Goal: Task Accomplishment & Management: Manage account settings

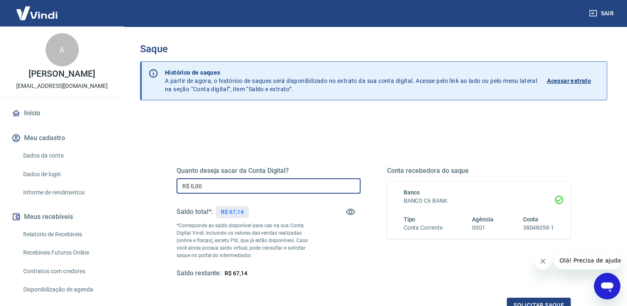
click at [229, 182] on input "R$ 0,00" at bounding box center [269, 185] width 184 height 15
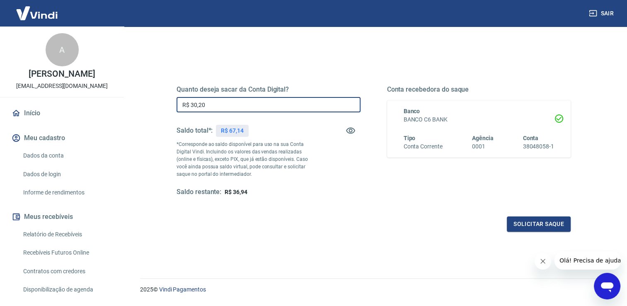
scroll to position [83, 0]
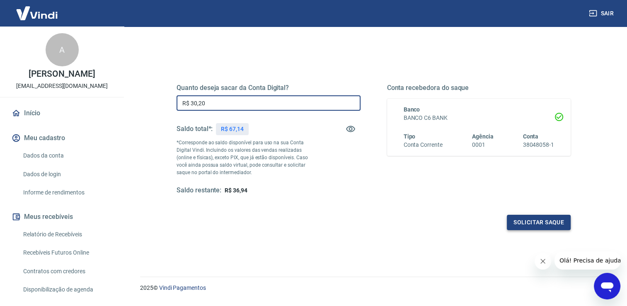
type input "R$ 30,20"
click at [547, 221] on button "Solicitar saque" at bounding box center [539, 222] width 64 height 15
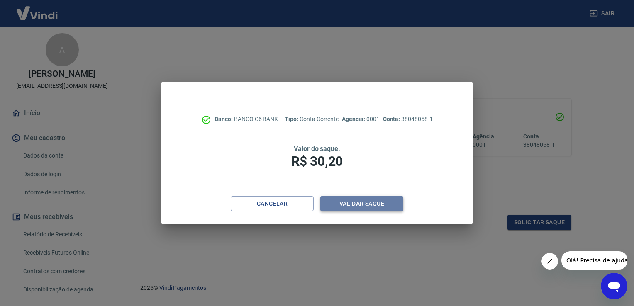
click at [382, 203] on button "Validar saque" at bounding box center [361, 203] width 83 height 15
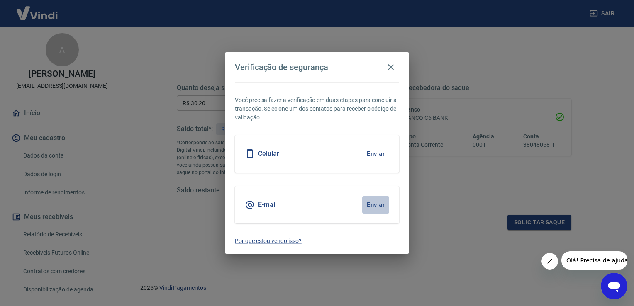
click at [382, 203] on button "Enviar" at bounding box center [375, 204] width 27 height 17
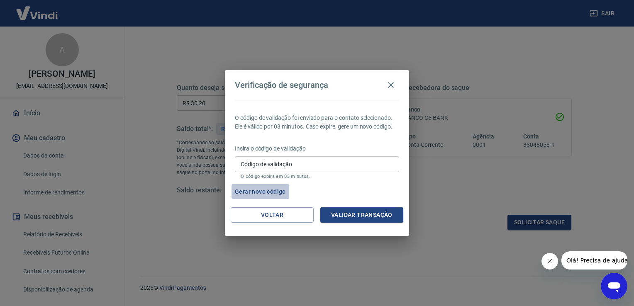
click at [270, 192] on button "Gerar novo código" at bounding box center [260, 191] width 58 height 15
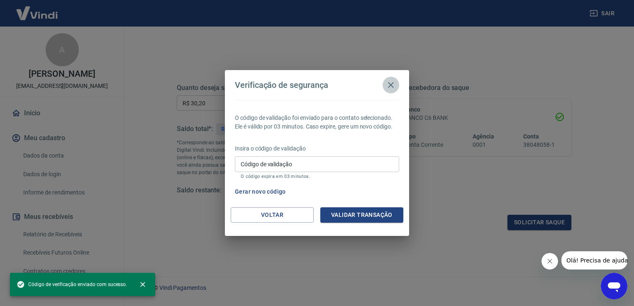
click at [391, 83] on icon "button" at bounding box center [391, 85] width 10 height 10
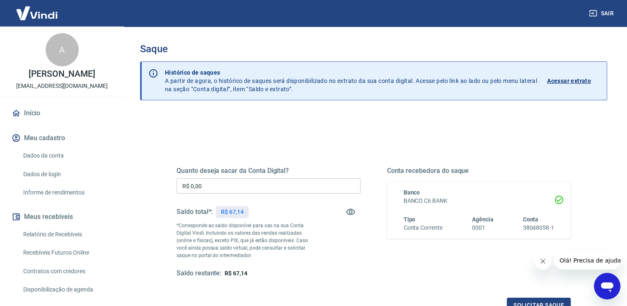
click at [267, 187] on input "R$ 0,00" at bounding box center [269, 185] width 184 height 15
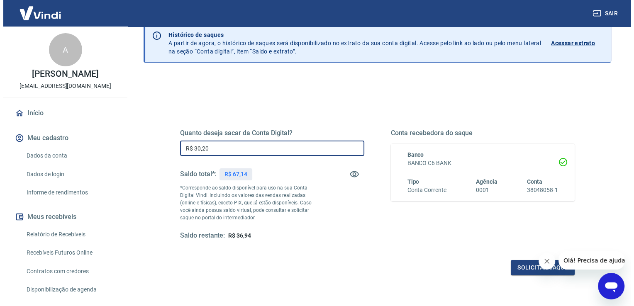
scroll to position [83, 0]
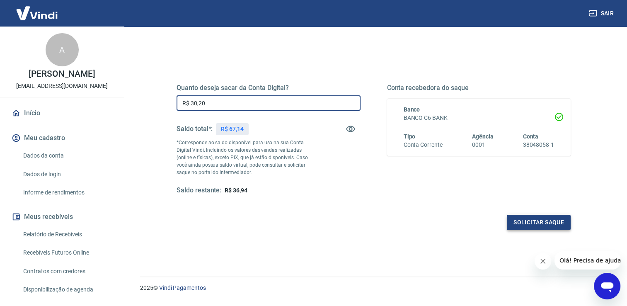
type input "R$ 30,20"
click at [541, 221] on button "Solicitar saque" at bounding box center [539, 222] width 64 height 15
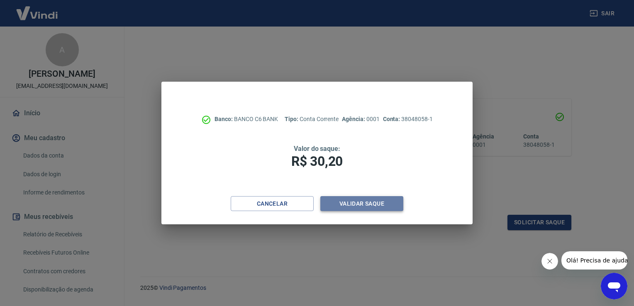
click at [384, 204] on button "Validar saque" at bounding box center [361, 203] width 83 height 15
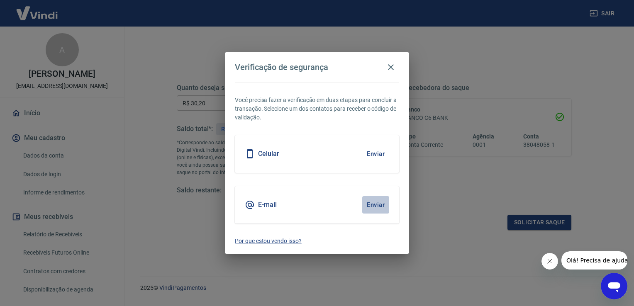
click at [380, 203] on button "Enviar" at bounding box center [375, 204] width 27 height 17
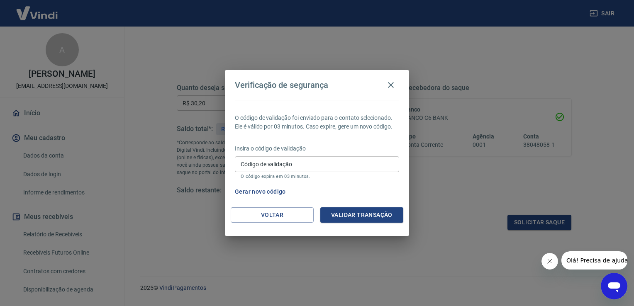
click at [275, 193] on button "Gerar novo código" at bounding box center [260, 191] width 58 height 15
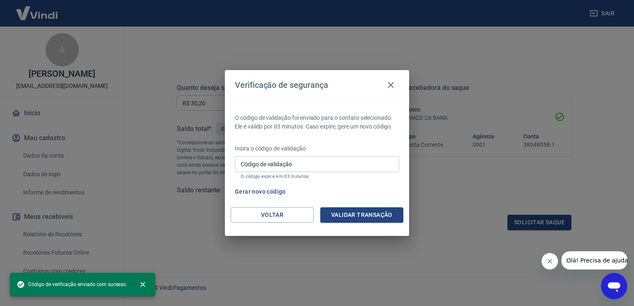
click at [336, 167] on input "Código de validação" at bounding box center [317, 163] width 164 height 15
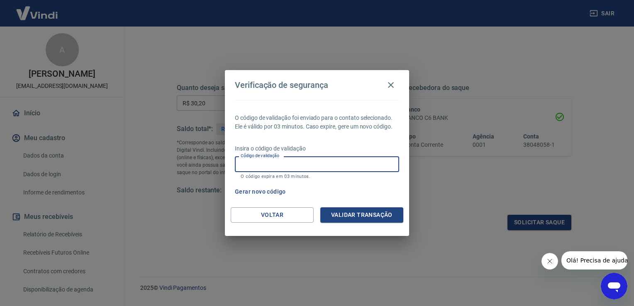
paste input "507117"
type input "507117"
click at [367, 214] on button "Validar transação" at bounding box center [361, 214] width 83 height 15
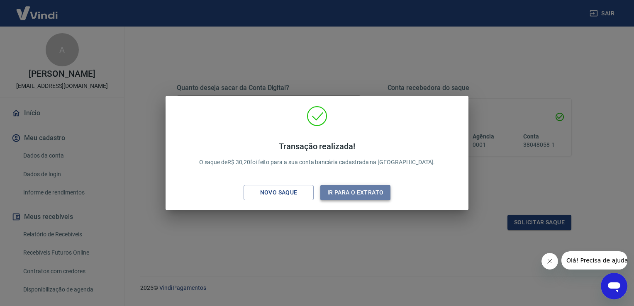
click at [368, 191] on button "Ir para o extrato" at bounding box center [355, 192] width 70 height 15
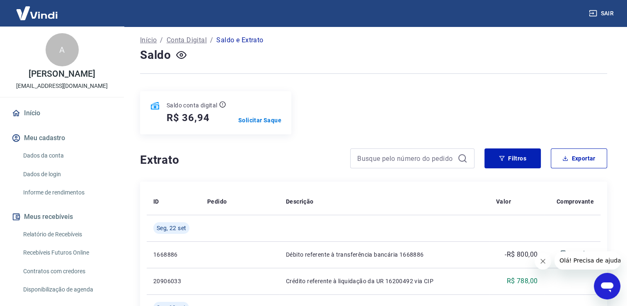
scroll to position [41, 0]
